Goal: Information Seeking & Learning: Learn about a topic

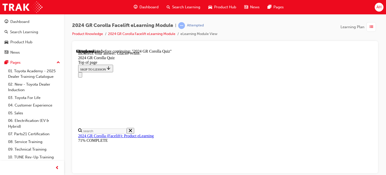
scroll to position [148, 0]
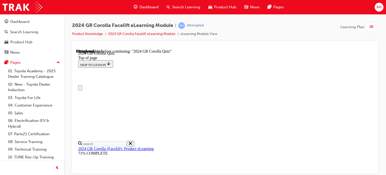
scroll to position [75, 0]
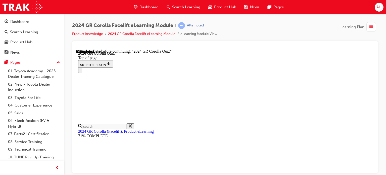
drag, startPoint x: 240, startPoint y: 72, endPoint x: 275, endPoint y: 74, distance: 35.0
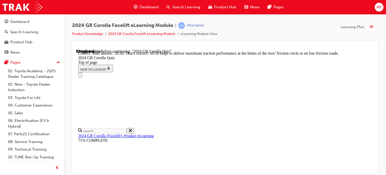
scroll to position [286, 0]
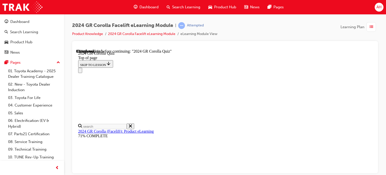
scroll to position [176, 0]
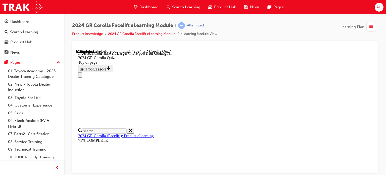
scroll to position [261, 0]
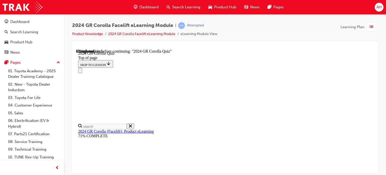
scroll to position [176, 0]
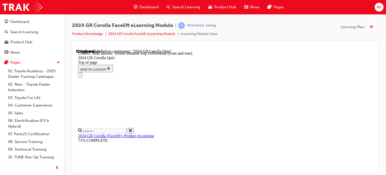
scroll to position [254, 0]
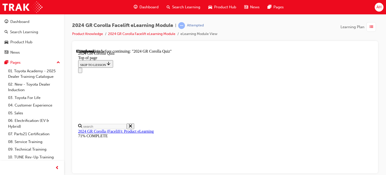
scroll to position [126, 0]
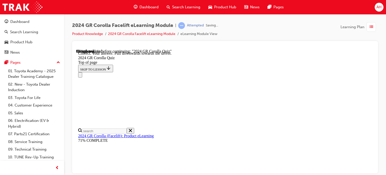
scroll to position [159, 0]
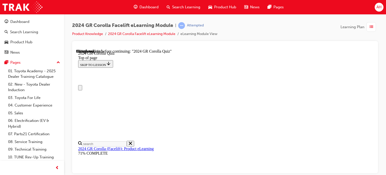
scroll to position [50, 0]
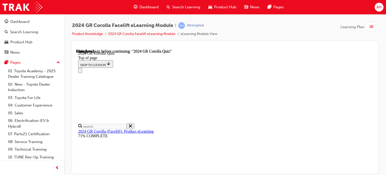
scroll to position [152, 0]
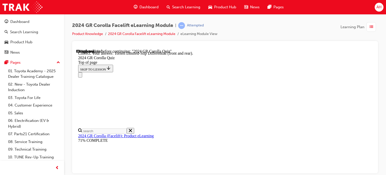
scroll to position [254, 0]
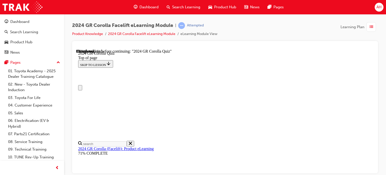
drag, startPoint x: 223, startPoint y: 141, endPoint x: 245, endPoint y: 141, distance: 22.3
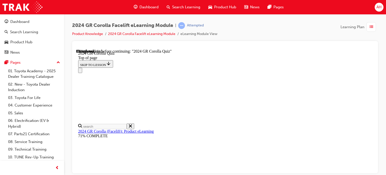
scroll to position [100, 0]
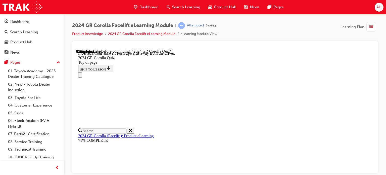
scroll to position [159, 0]
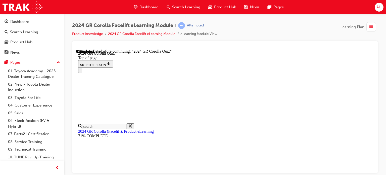
scroll to position [201, 0]
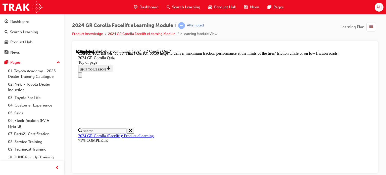
scroll to position [286, 0]
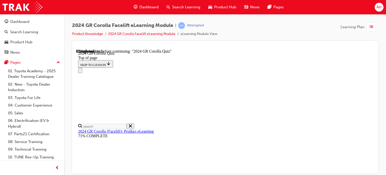
scroll to position [126, 0]
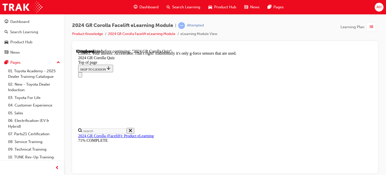
scroll to position [260, 0]
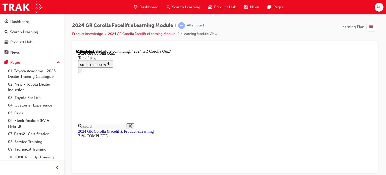
scroll to position [176, 0]
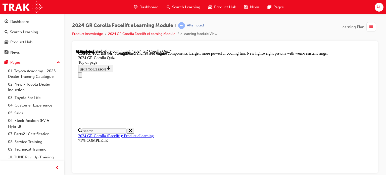
scroll to position [261, 0]
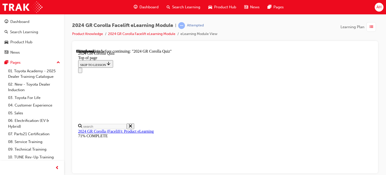
scroll to position [75, 0]
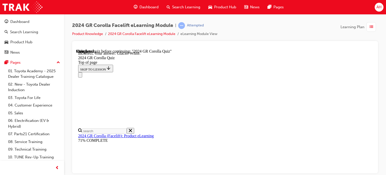
scroll to position [98, 0]
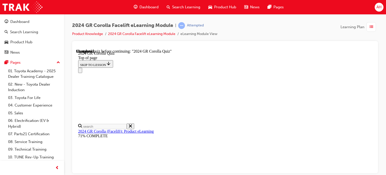
drag, startPoint x: 255, startPoint y: 137, endPoint x: 257, endPoint y: 145, distance: 8.3
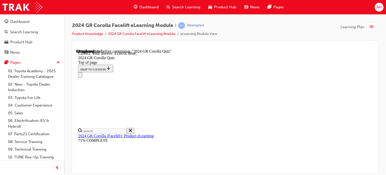
scroll to position [148, 0]
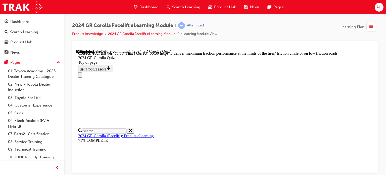
scroll to position [286, 0]
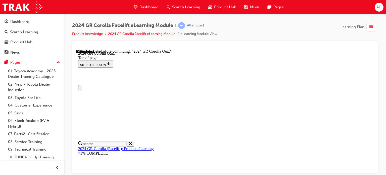
scroll to position [0, 0]
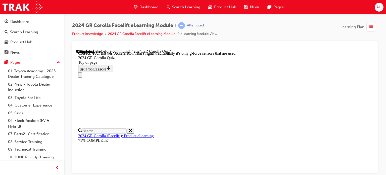
scroll to position [260, 0]
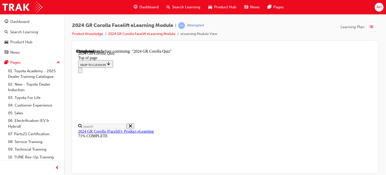
scroll to position [75, 0]
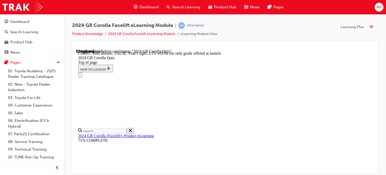
scroll to position [141, 0]
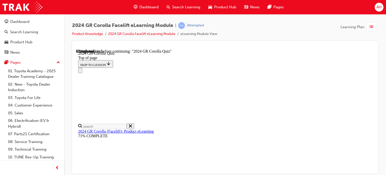
scroll to position [151, 0]
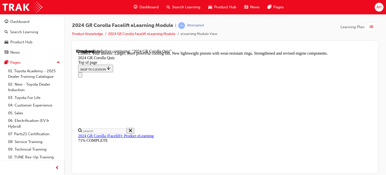
scroll to position [261, 0]
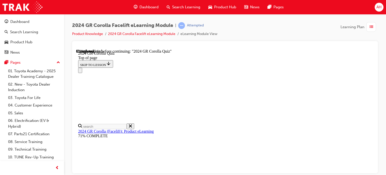
scroll to position [75, 0]
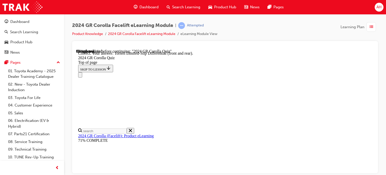
scroll to position [254, 0]
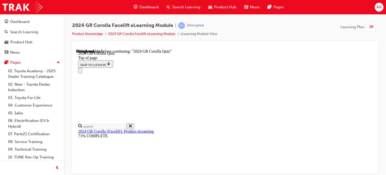
scroll to position [126, 0]
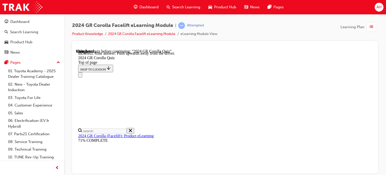
scroll to position [109, 0]
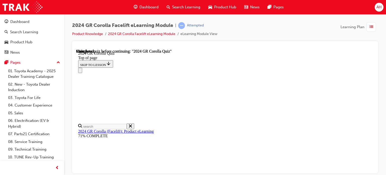
scroll to position [82, 0]
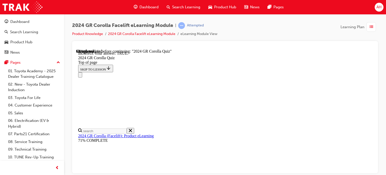
scroll to position [117, 0]
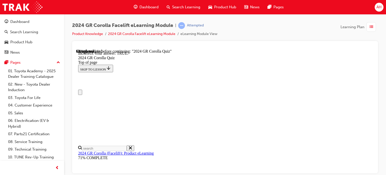
scroll to position [0, 0]
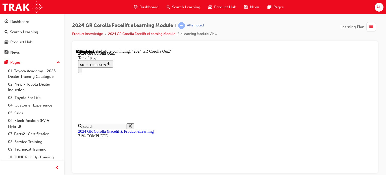
scroll to position [176, 0]
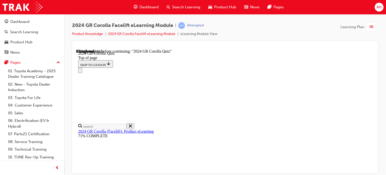
scroll to position [201, 0]
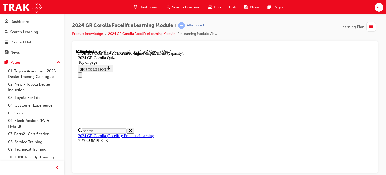
scroll to position [261, 0]
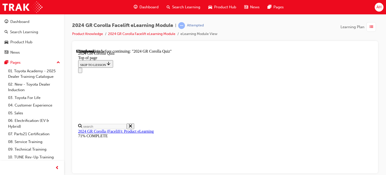
scroll to position [226, 0]
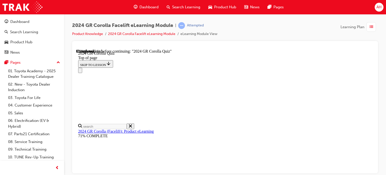
scroll to position [126, 0]
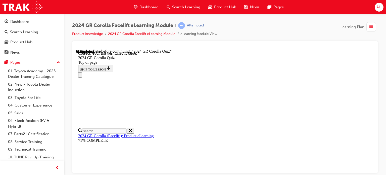
scroll to position [0, 0]
click at [76, 49] on p "To match what is commonly found in racing cars, a change was made to 'M' mode f…" at bounding box center [76, 49] width 0 height 0
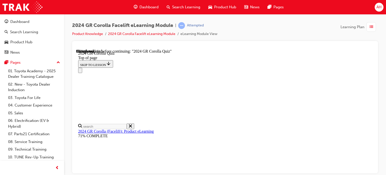
scroll to position [100, 0]
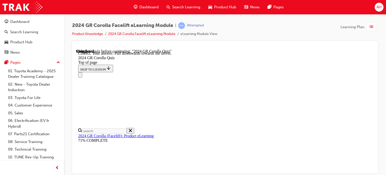
scroll to position [159, 0]
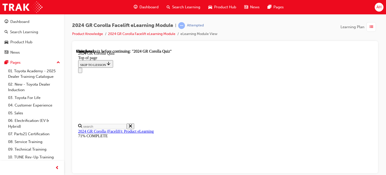
scroll to position [82, 0]
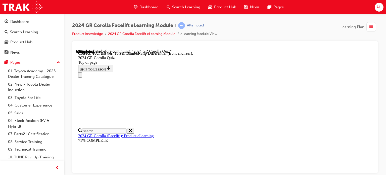
scroll to position [254, 0]
drag, startPoint x: 260, startPoint y: 113, endPoint x: 260, endPoint y: 110, distance: 3.0
drag, startPoint x: 260, startPoint y: 110, endPoint x: 227, endPoint y: 99, distance: 34.7
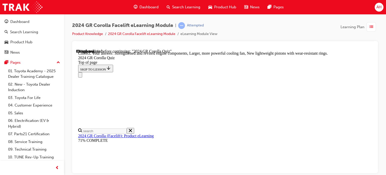
scroll to position [261, 0]
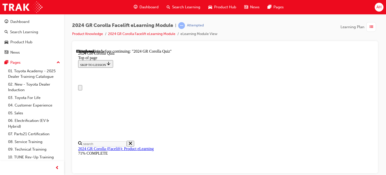
scroll to position [75, 0]
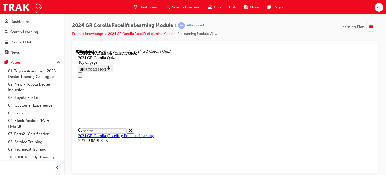
scroll to position [148, 0]
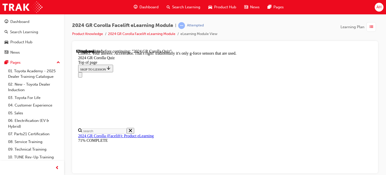
drag, startPoint x: 256, startPoint y: 141, endPoint x: 256, endPoint y: 145, distance: 3.3
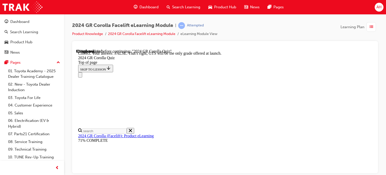
scroll to position [141, 0]
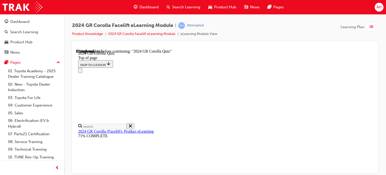
scroll to position [222, 0]
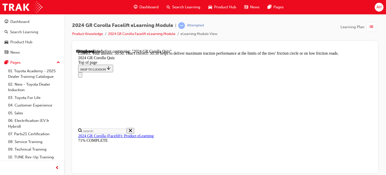
scroll to position [286, 0]
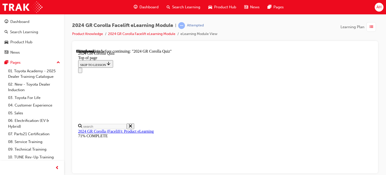
scroll to position [100, 0]
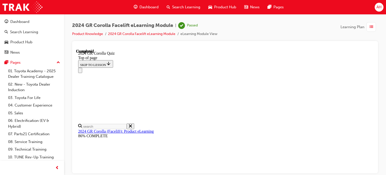
scroll to position [132, 0]
click at [377, 23] on div "button" at bounding box center [372, 27] width 12 height 10
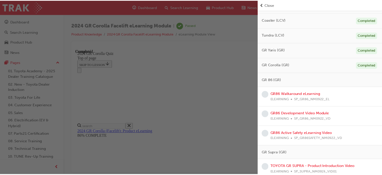
scroll to position [301, 0]
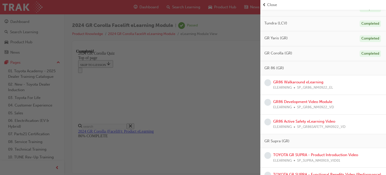
click at [189, 53] on div "button" at bounding box center [130, 87] width 260 height 175
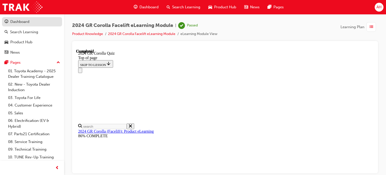
click at [34, 23] on div "Dashboard" at bounding box center [32, 22] width 55 height 6
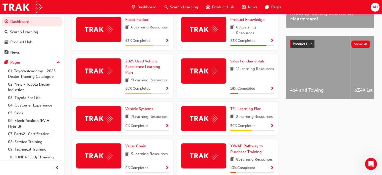
scroll to position [151, 0]
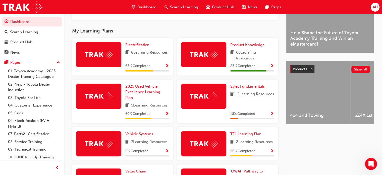
click at [167, 67] on span "Show Progress" at bounding box center [167, 66] width 4 height 5
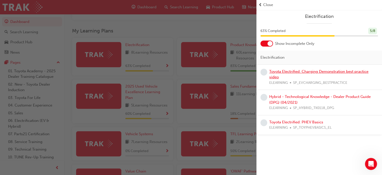
click at [317, 71] on link "Toyota Electrified: Charging Demonstration best practice video" at bounding box center [318, 74] width 99 height 10
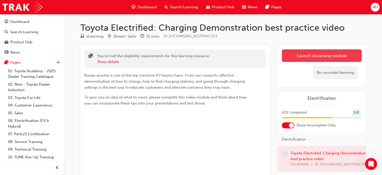
click at [309, 52] on link "Launch eLearning module" at bounding box center [322, 55] width 80 height 13
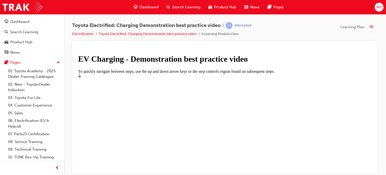
click at [81, 78] on link "Start" at bounding box center [79, 75] width 3 height 4
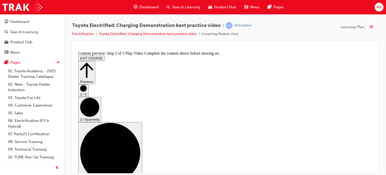
drag, startPoint x: 108, startPoint y: 143, endPoint x: 281, endPoint y: 143, distance: 173.5
drag, startPoint x: 108, startPoint y: 144, endPoint x: 261, endPoint y: 142, distance: 152.7
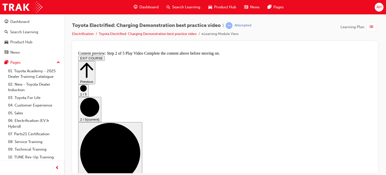
drag, startPoint x: 110, startPoint y: 143, endPoint x: 280, endPoint y: 144, distance: 170.5
drag, startPoint x: 283, startPoint y: 144, endPoint x: 287, endPoint y: 145, distance: 4.5
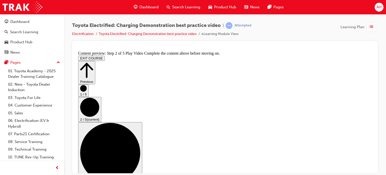
scroll to position [81, 0]
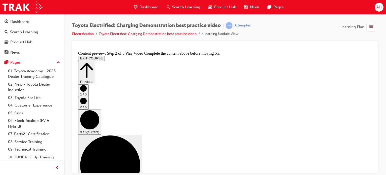
scroll to position [102, 0]
checkbox input "true"
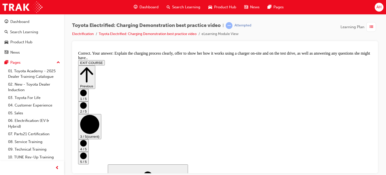
scroll to position [148, 0]
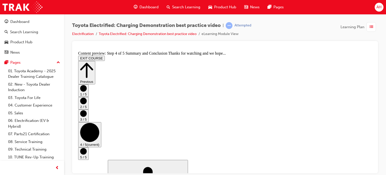
scroll to position [27, 0]
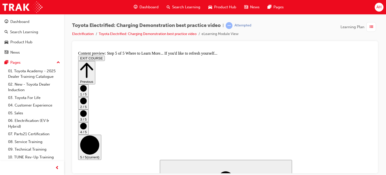
scroll to position [107, 0]
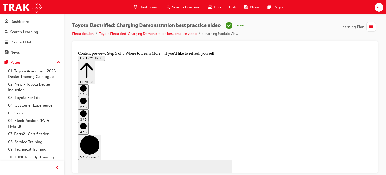
click at [369, 25] on span "list-icon" at bounding box center [371, 27] width 4 height 6
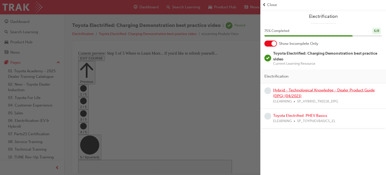
click at [305, 89] on link "Hybrid - Technological Knowledge - Dealer Product Guide (DPG) (04/2021)" at bounding box center [323, 93] width 101 height 10
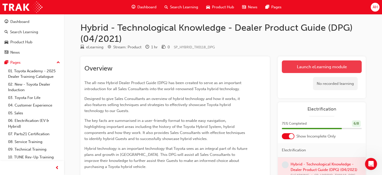
click at [294, 65] on link "Launch eLearning module" at bounding box center [322, 66] width 80 height 13
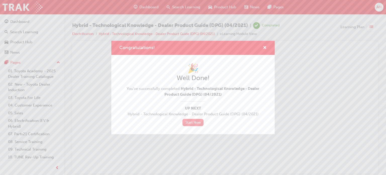
click at [196, 121] on link "Start Now" at bounding box center [192, 122] width 21 height 7
click at [264, 47] on span "cross-icon" at bounding box center [265, 48] width 4 height 5
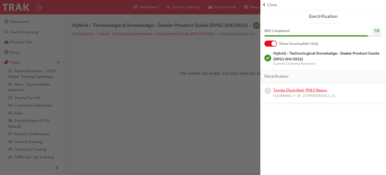
click at [300, 89] on link "Toyota Electrified: PHEV Basics" at bounding box center [300, 90] width 54 height 5
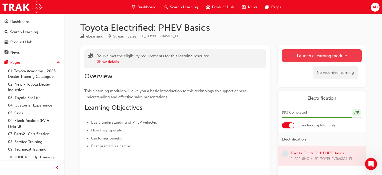
click at [329, 56] on link "Launch eLearning module" at bounding box center [322, 55] width 80 height 13
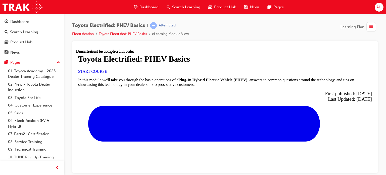
click at [107, 73] on link "START COURSE" at bounding box center [92, 71] width 29 height 4
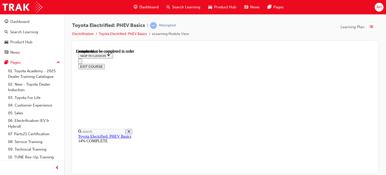
scroll to position [703, 0]
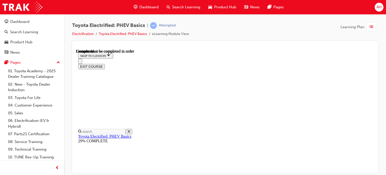
drag, startPoint x: 290, startPoint y: 143, endPoint x: 289, endPoint y: 141, distance: 2.7
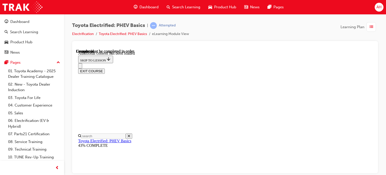
scroll to position [167, 0]
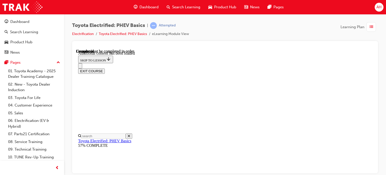
scroll to position [116, 0]
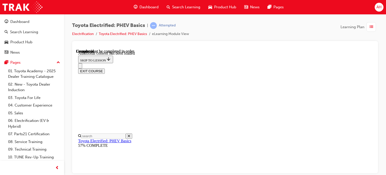
scroll to position [166, 0]
drag, startPoint x: 248, startPoint y: 69, endPoint x: 247, endPoint y: 71, distance: 2.6
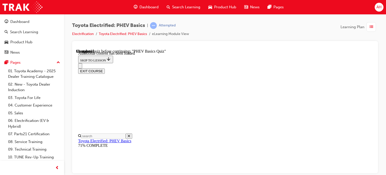
scroll to position [424, 0]
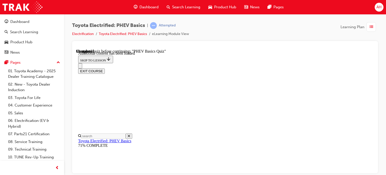
radio input "true"
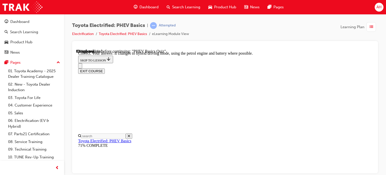
radio input "true"
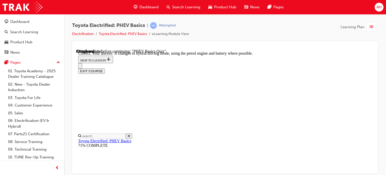
radio input "true"
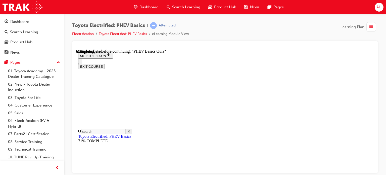
scroll to position [76, 0]
radio input "true"
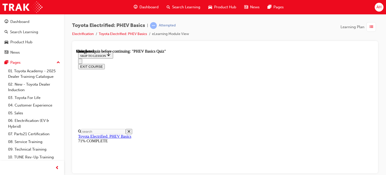
scroll to position [105, 0]
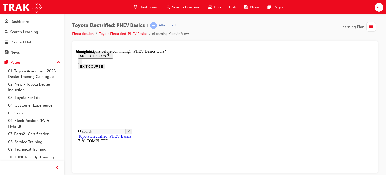
radio input "true"
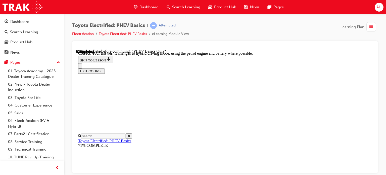
scroll to position [119, 0]
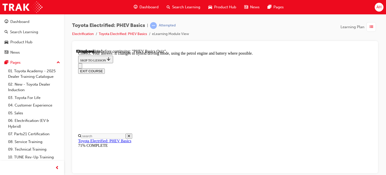
radio input "true"
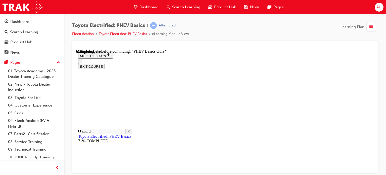
scroll to position [76, 0]
radio input "true"
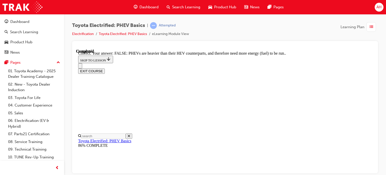
scroll to position [156, 0]
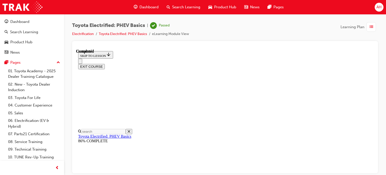
scroll to position [149, 0]
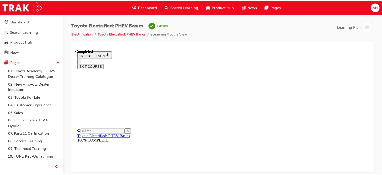
scroll to position [16, 0]
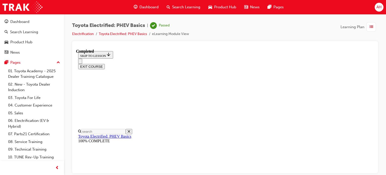
click at [369, 28] on div "button" at bounding box center [371, 27] width 10 height 10
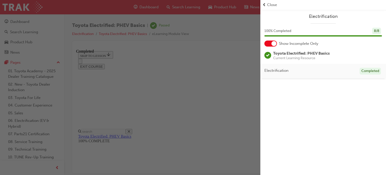
click at [303, 89] on div "Electrification 100 % Completed 8 / 8 Show Incomplete Only Toyota Electrified: …" at bounding box center [323, 87] width 126 height 175
drag, startPoint x: 216, startPoint y: 53, endPoint x: 136, endPoint y: 1, distance: 95.7
click at [216, 53] on div "button" at bounding box center [130, 87] width 260 height 175
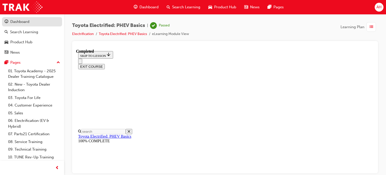
click at [25, 24] on div "Dashboard" at bounding box center [19, 22] width 19 height 6
